Goal: Book appointment/travel/reservation

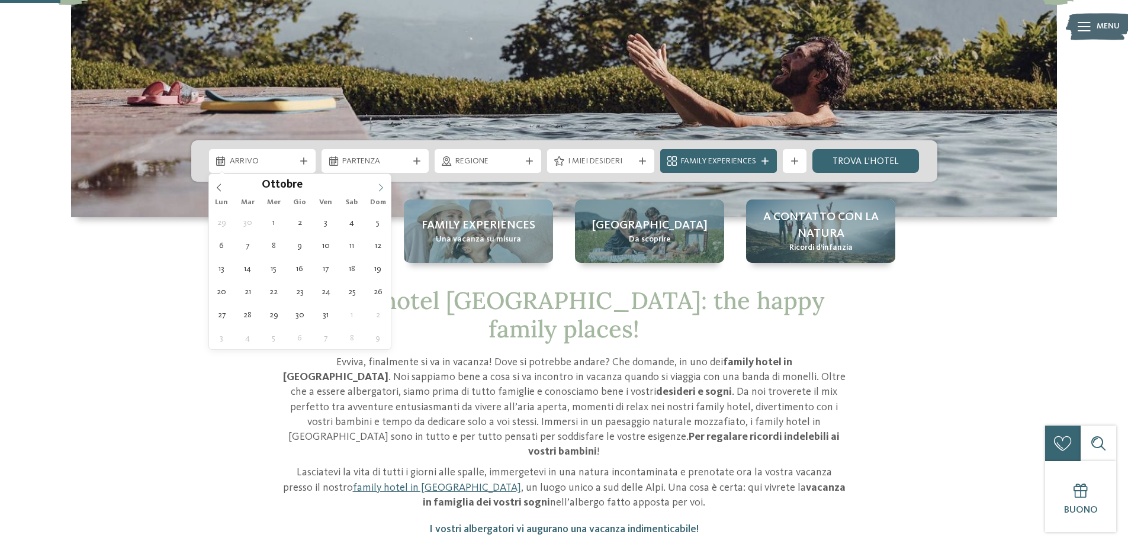
click at [377, 188] on icon at bounding box center [380, 187] width 8 height 8
type input "****"
click at [377, 188] on icon at bounding box center [380, 187] width 8 height 8
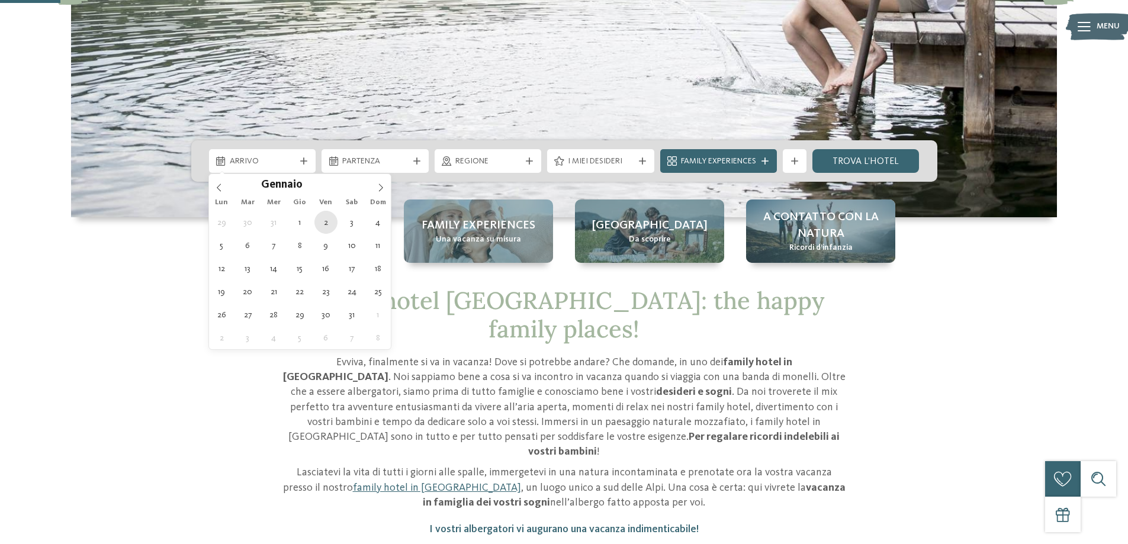
type div "[DATE]"
type input "****"
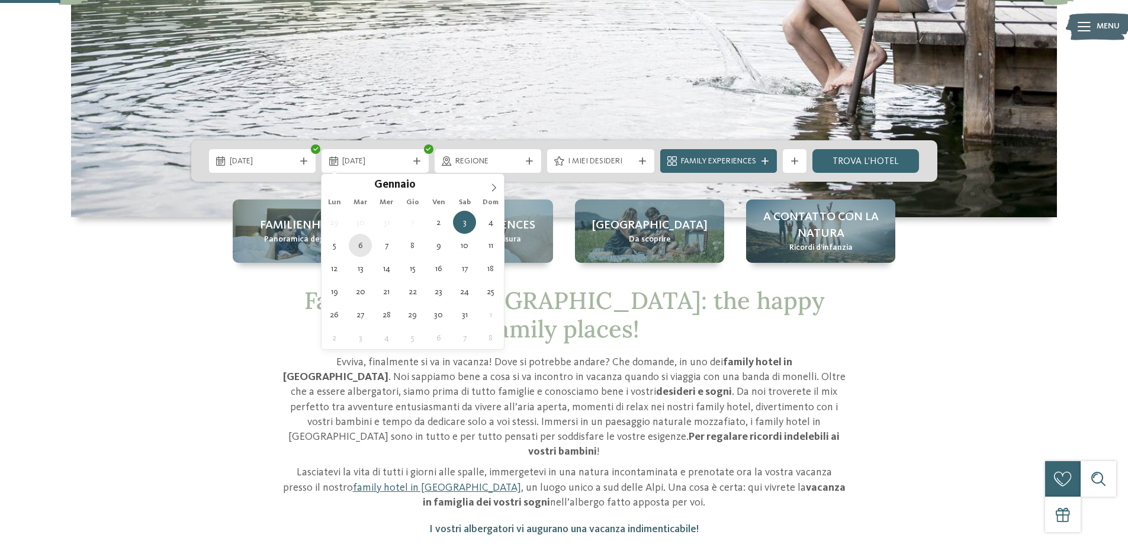
type div "[DATE]"
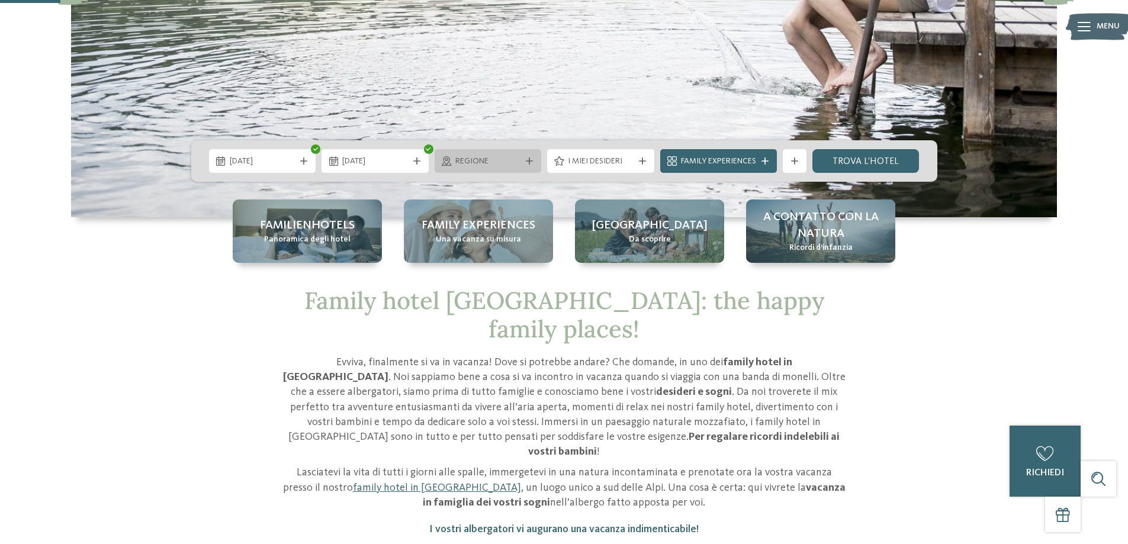
click at [490, 162] on span "Regione" at bounding box center [488, 162] width 66 height 12
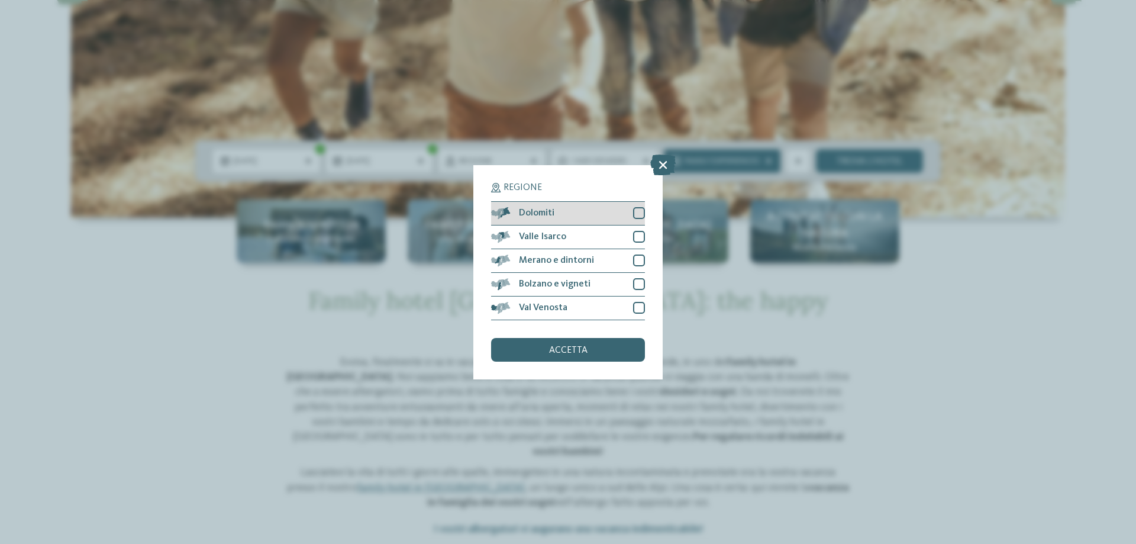
click at [643, 212] on div at bounding box center [639, 213] width 12 height 12
click at [634, 257] on div at bounding box center [639, 261] width 12 height 12
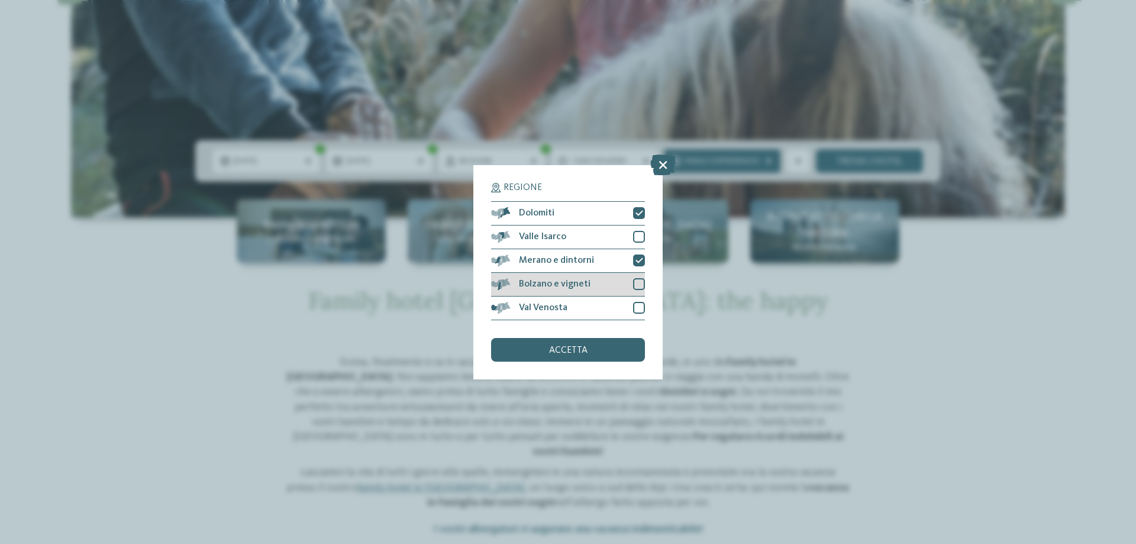
click at [637, 283] on div at bounding box center [639, 284] width 12 height 12
click at [637, 283] on icon at bounding box center [640, 284] width 8 height 7
click at [638, 311] on div at bounding box center [639, 308] width 12 height 12
click at [640, 233] on div at bounding box center [639, 237] width 12 height 12
click at [634, 280] on div at bounding box center [639, 284] width 12 height 12
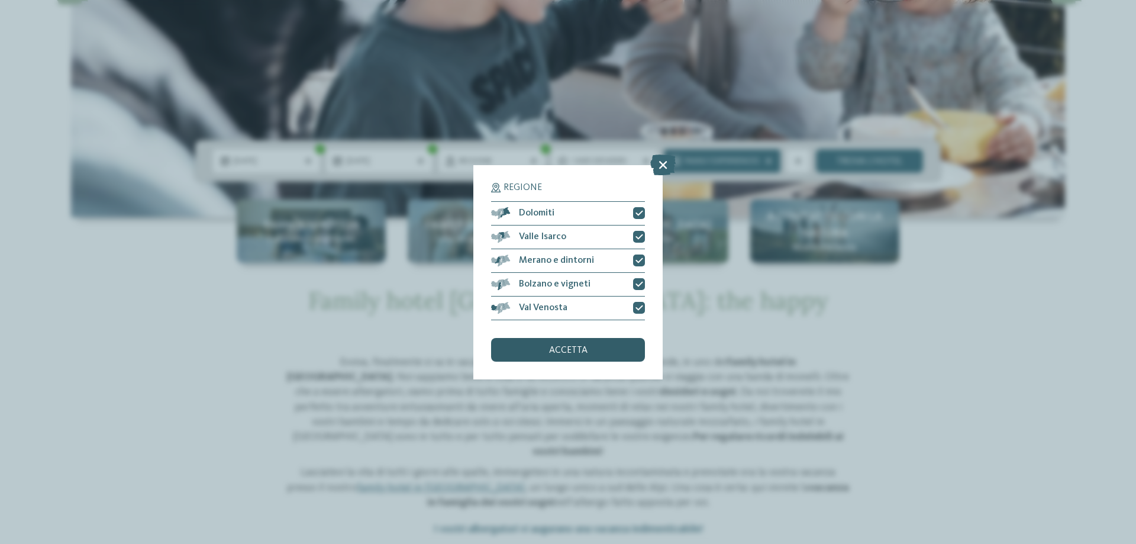
click at [597, 355] on div "accetta" at bounding box center [568, 350] width 154 height 24
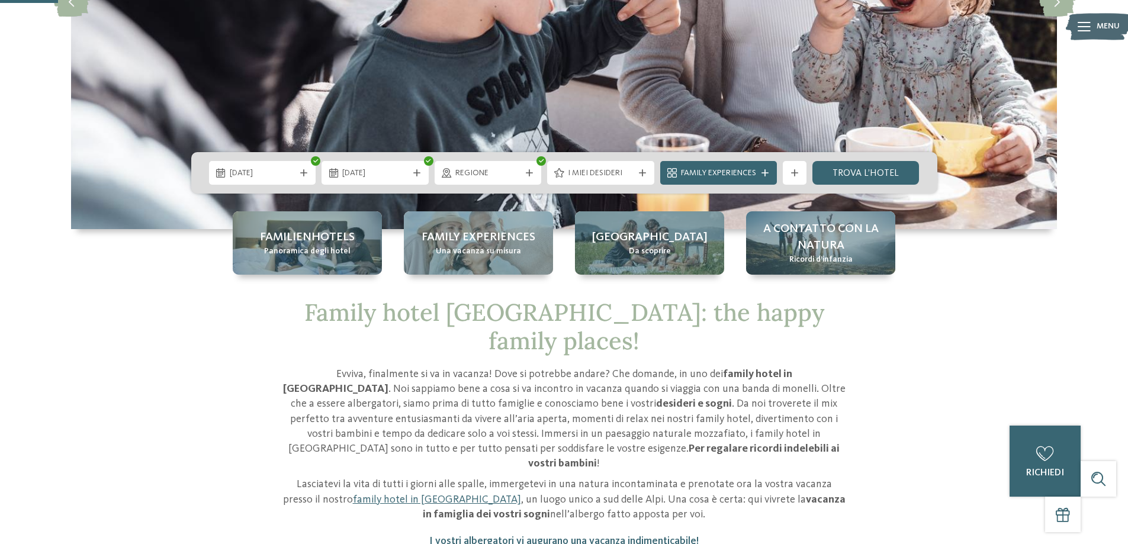
scroll to position [284, 0]
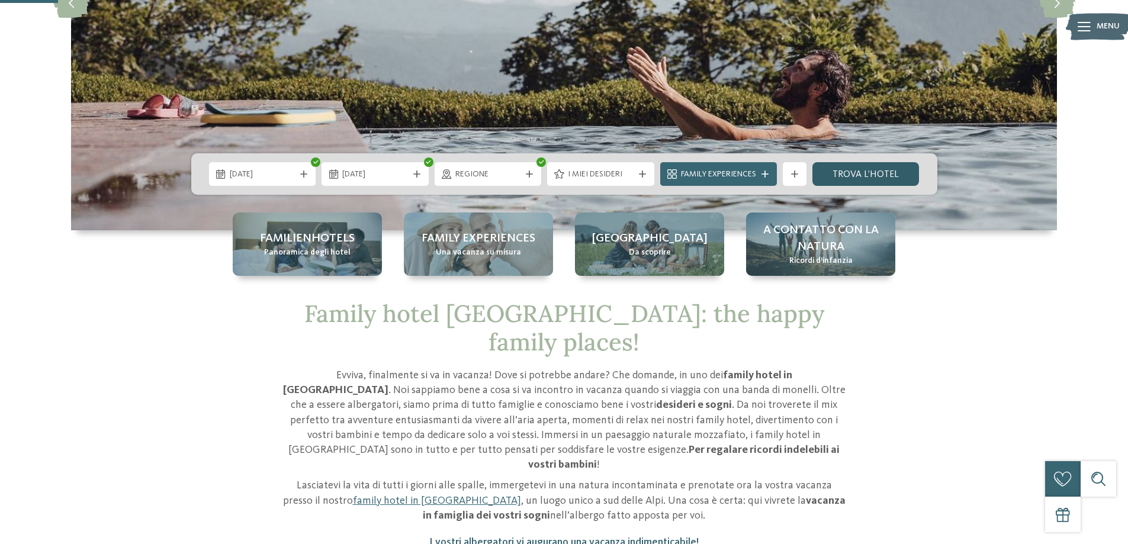
click at [842, 172] on link "trova l’hotel" at bounding box center [865, 174] width 107 height 24
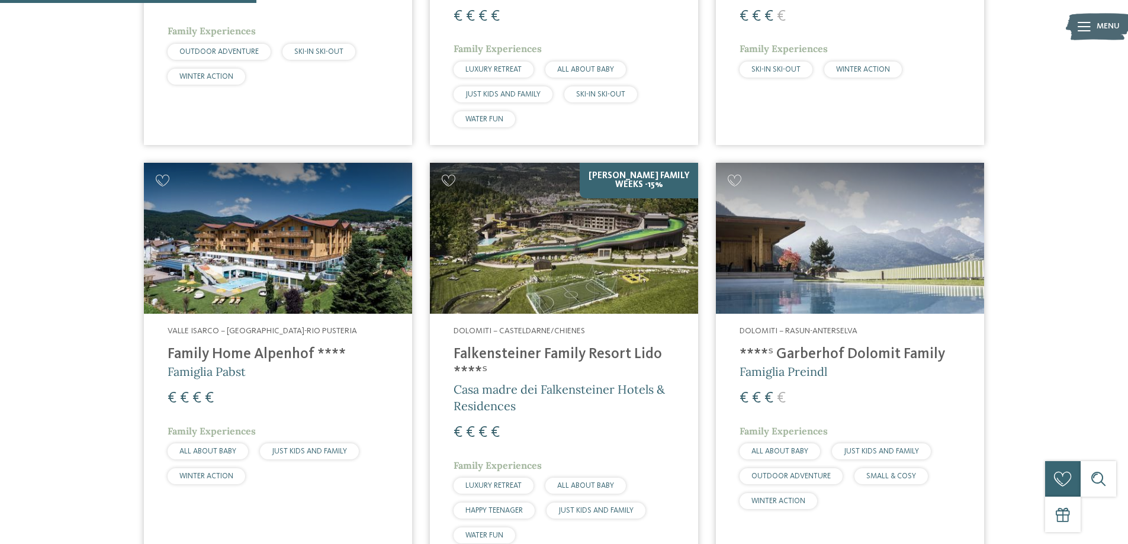
scroll to position [657, 0]
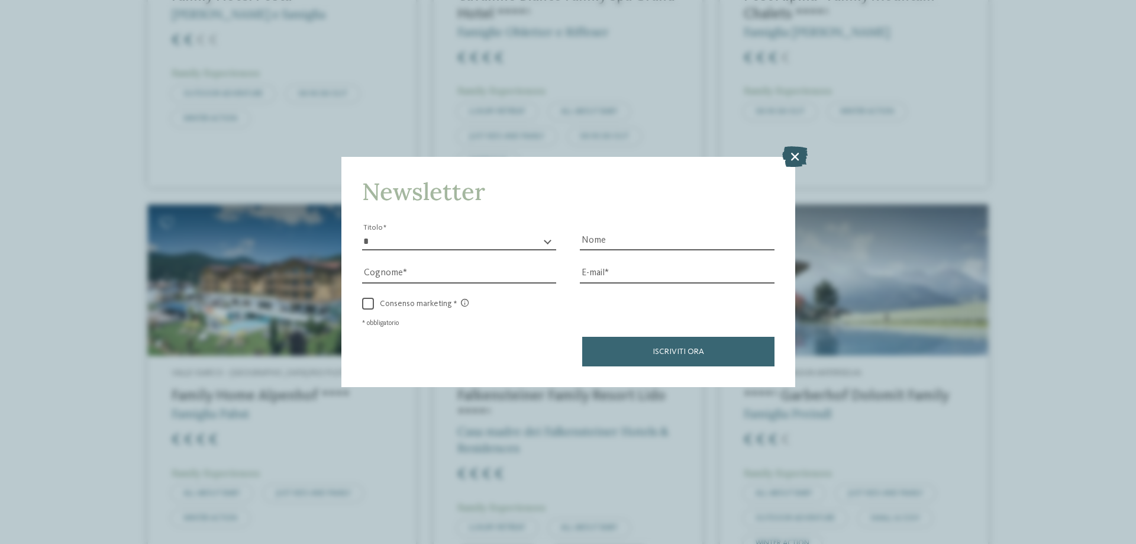
click at [792, 159] on icon at bounding box center [794, 156] width 25 height 21
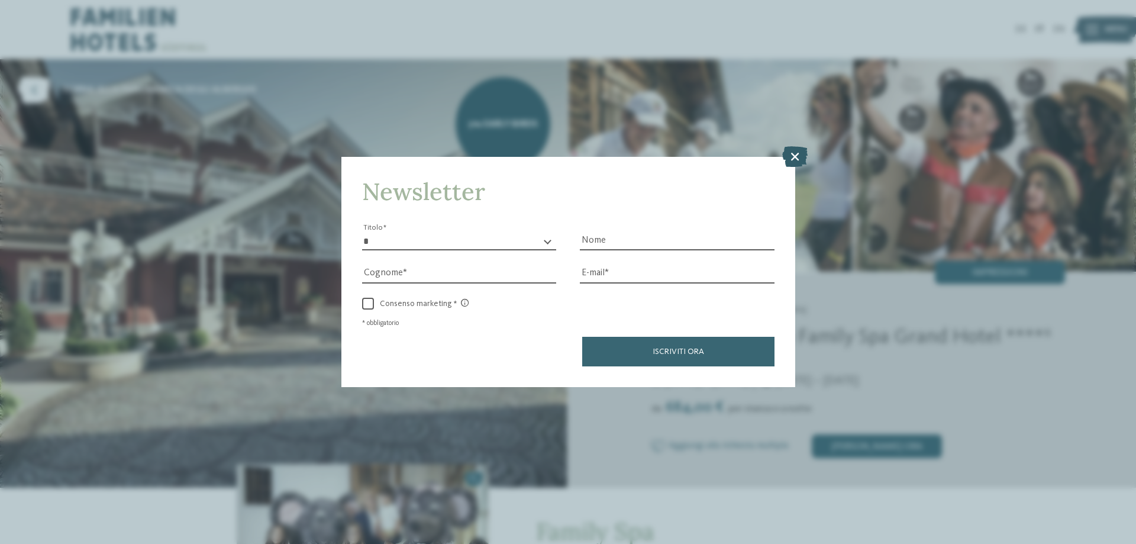
click at [793, 160] on icon at bounding box center [794, 156] width 25 height 21
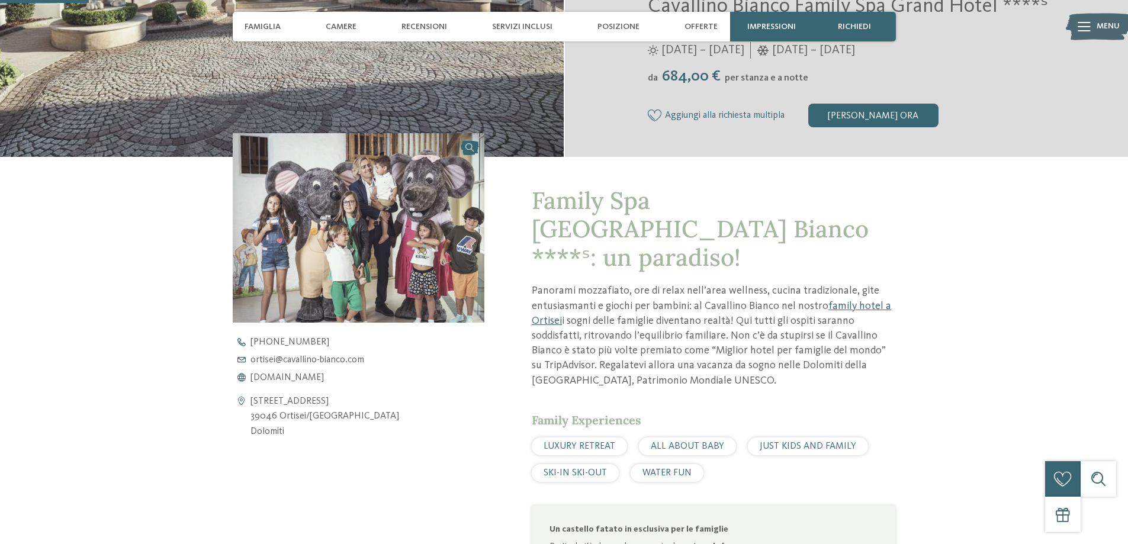
scroll to position [331, 0]
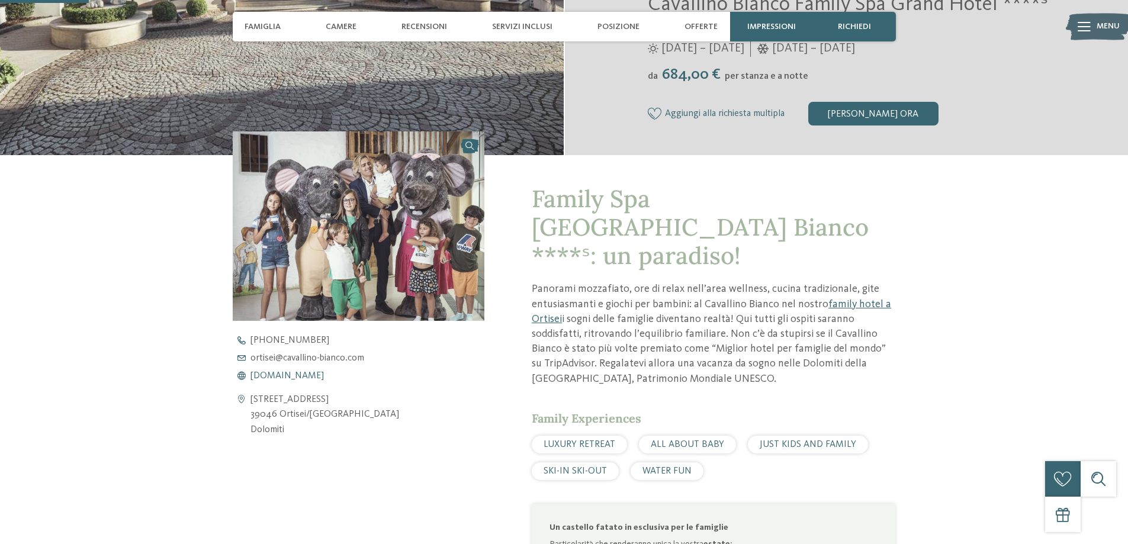
click at [324, 372] on span "www.cavallino-bianco.com" at bounding box center [286, 375] width 73 height 9
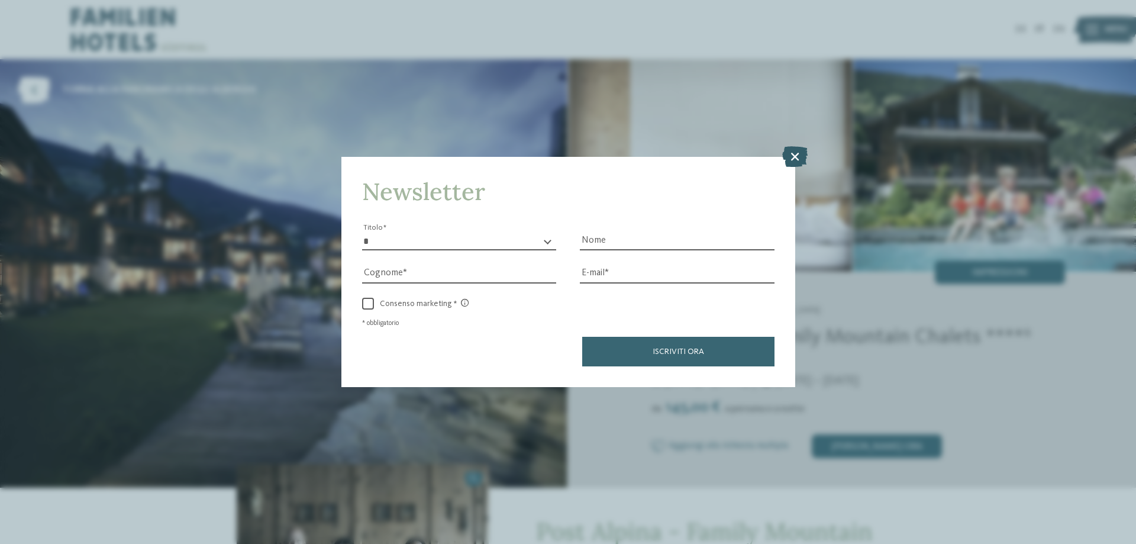
click at [797, 155] on icon at bounding box center [794, 156] width 25 height 21
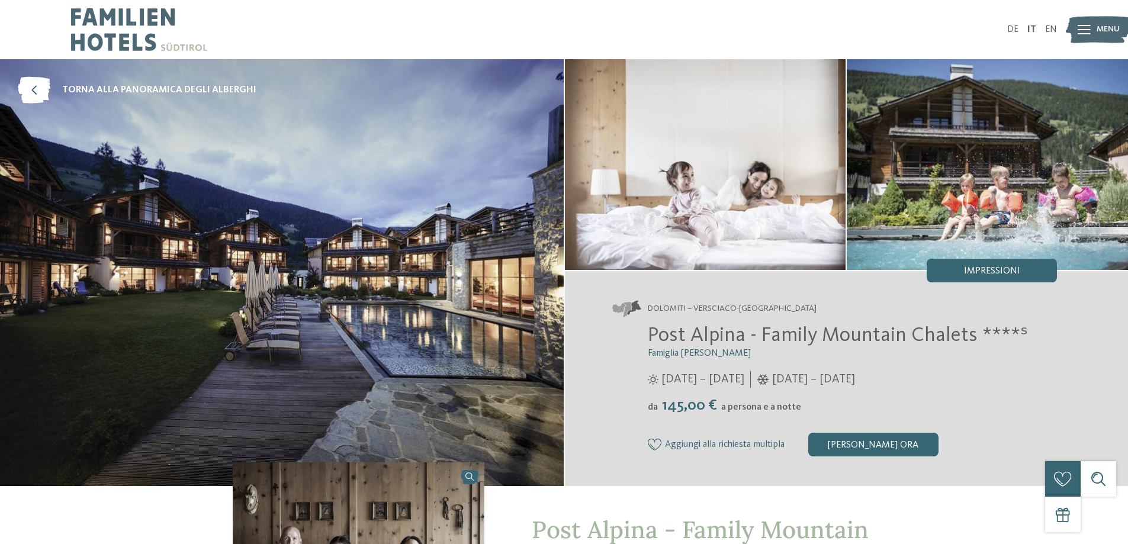
click at [594, 190] on img at bounding box center [705, 164] width 281 height 211
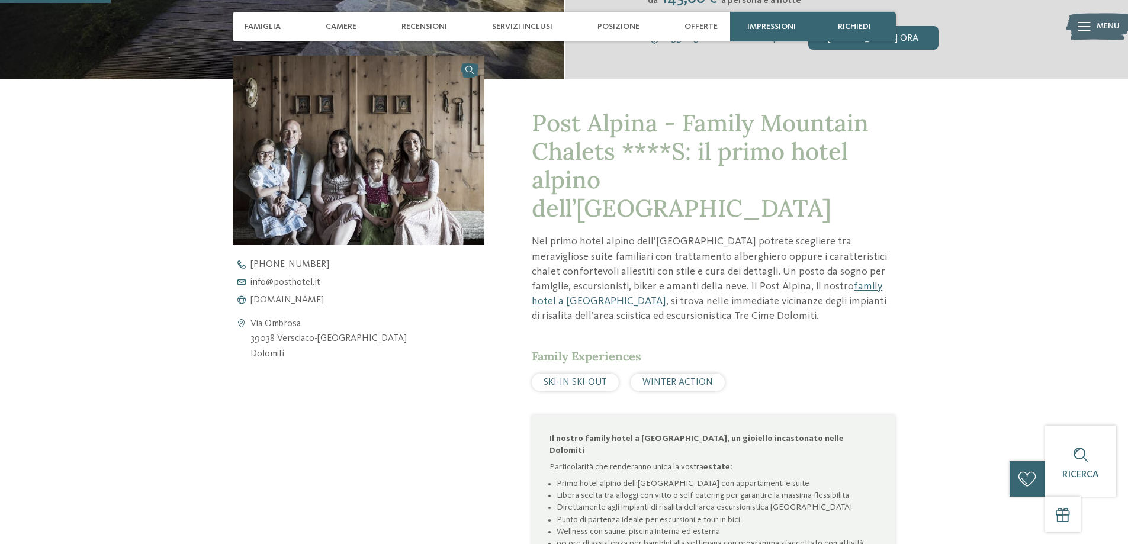
scroll to position [407, 0]
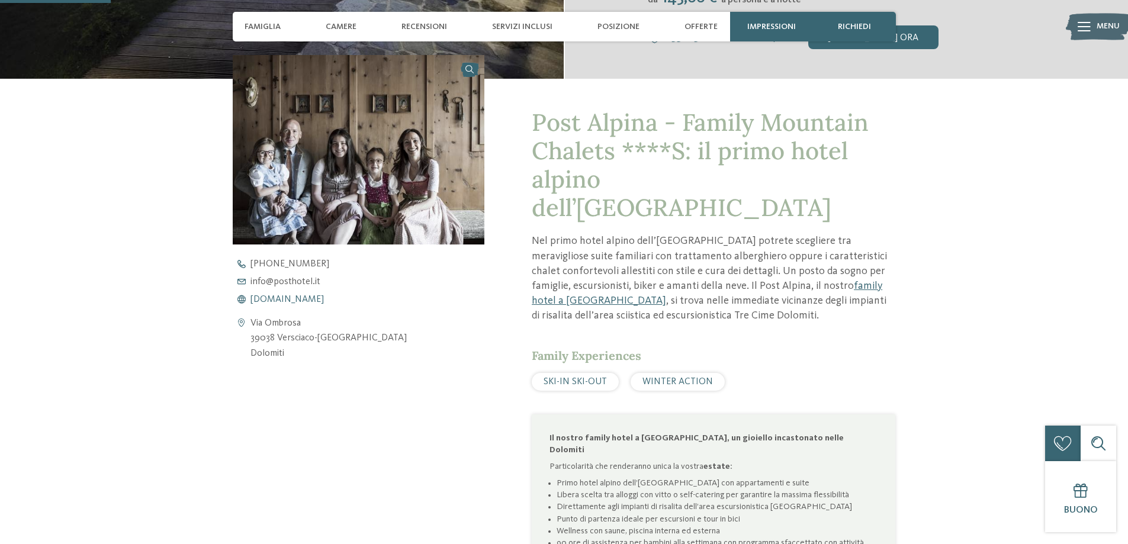
click at [278, 298] on span "www.postalpina.it" at bounding box center [286, 299] width 73 height 9
